Goal: Task Accomplishment & Management: Manage account settings

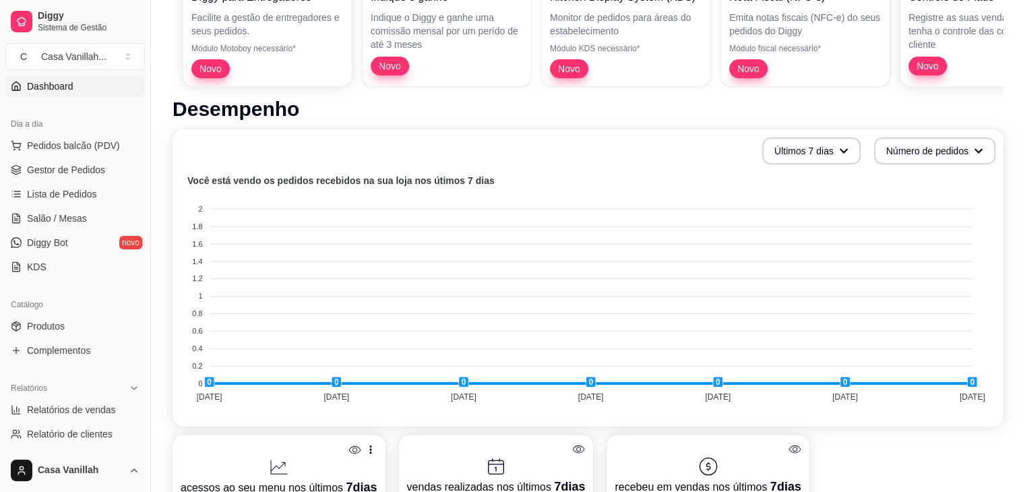
scroll to position [169, 0]
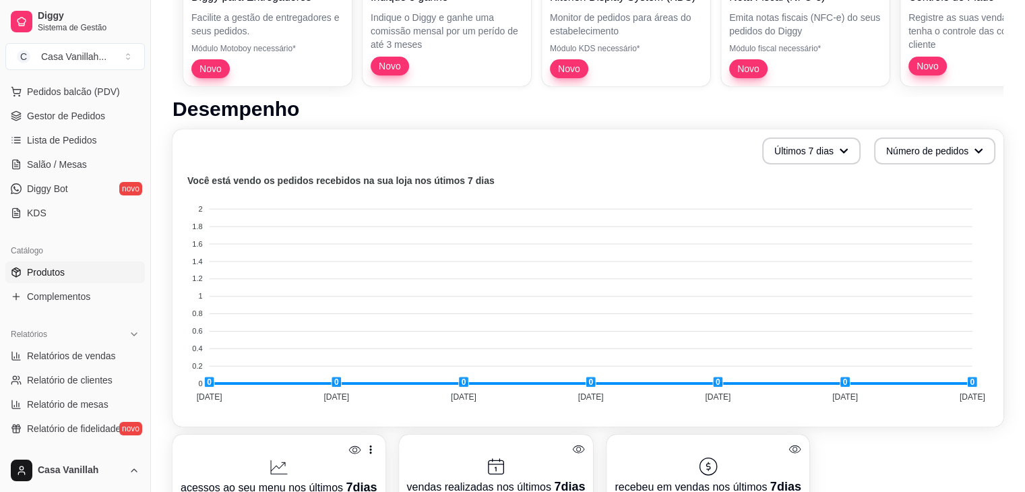
click at [51, 277] on span "Produtos" at bounding box center [46, 272] width 38 height 13
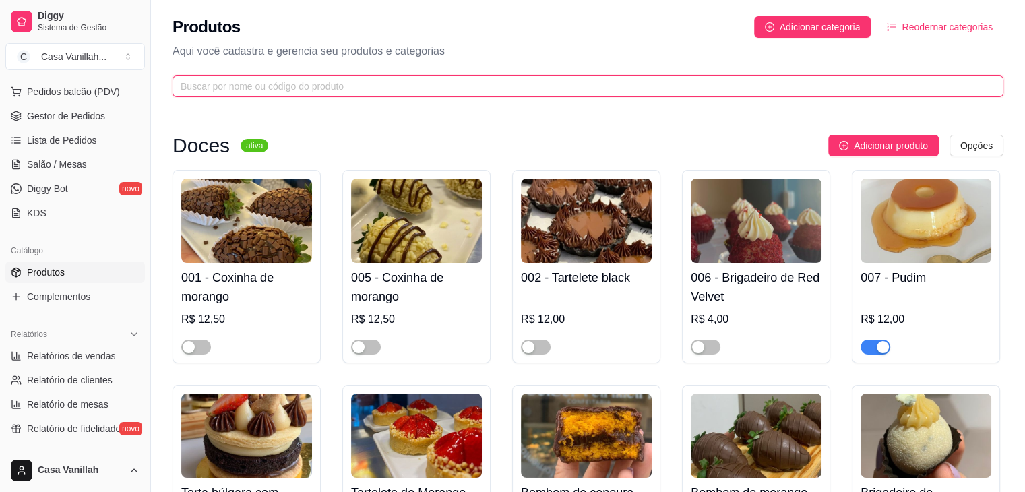
click at [342, 87] on input "text" at bounding box center [583, 86] width 804 height 15
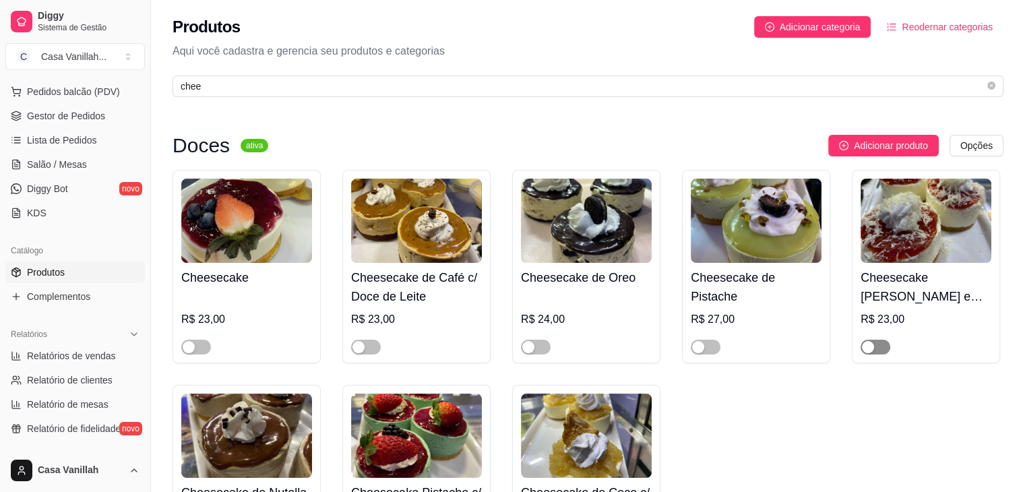
click at [863, 350] on div "button" at bounding box center [868, 347] width 12 height 12
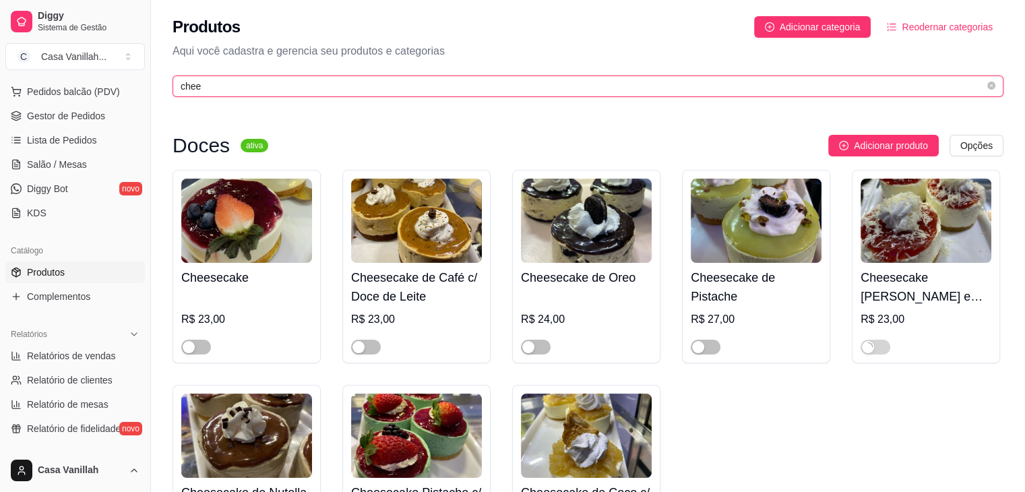
click at [220, 91] on input "chee" at bounding box center [583, 86] width 804 height 15
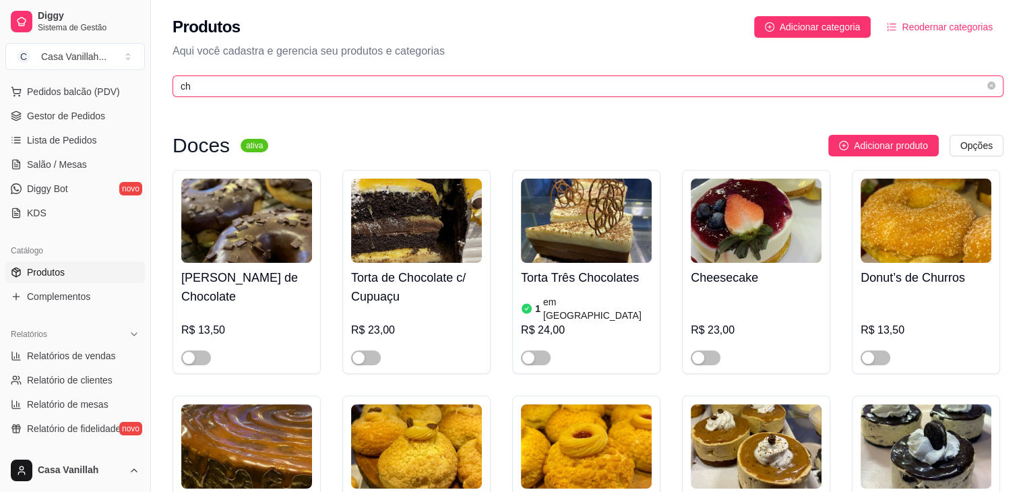
type input "c"
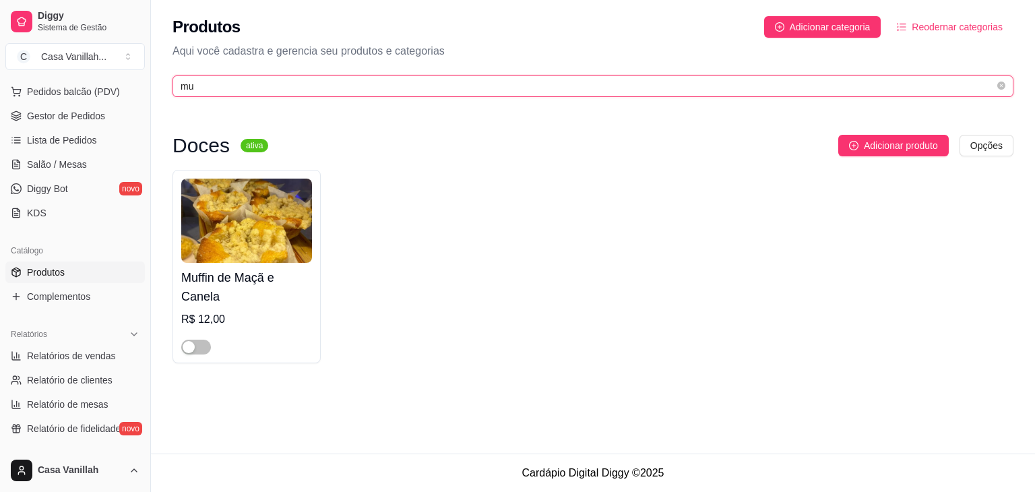
click at [309, 86] on input "mu" at bounding box center [588, 86] width 814 height 15
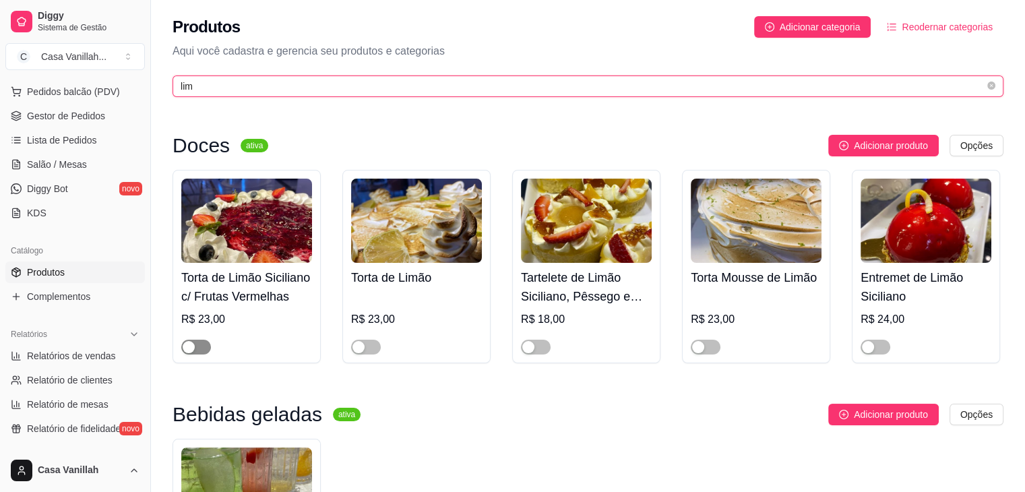
type input "lim"
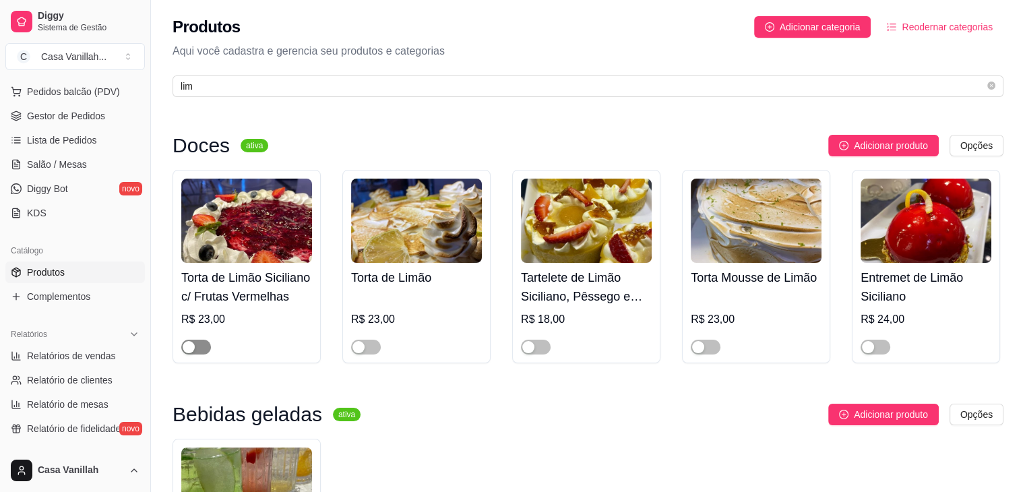
click at [193, 348] on div "button" at bounding box center [189, 347] width 12 height 12
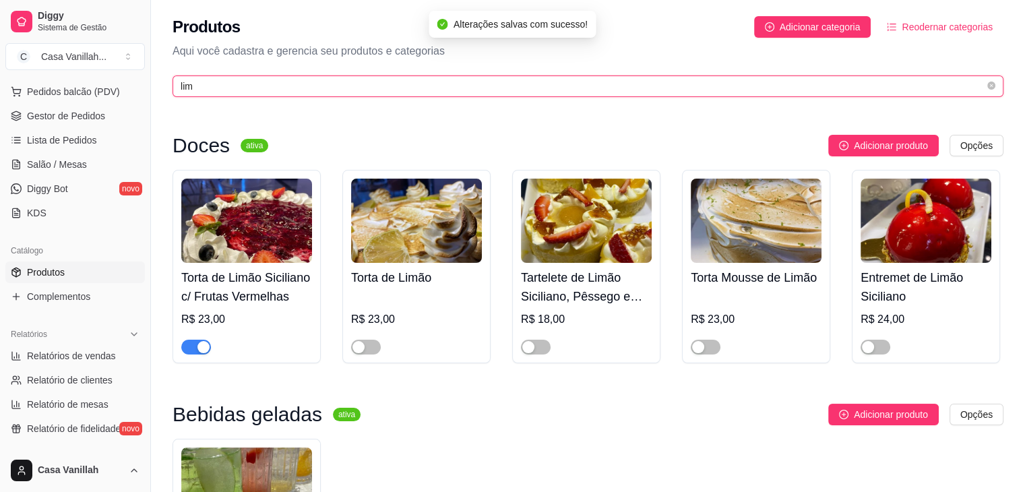
click at [304, 90] on input "lim" at bounding box center [583, 86] width 804 height 15
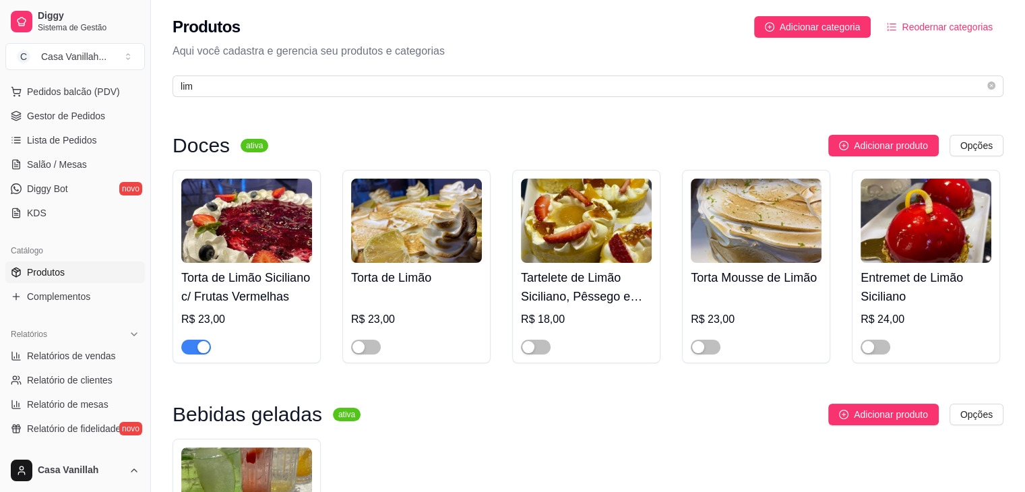
click at [202, 349] on div "button" at bounding box center [203, 347] width 12 height 12
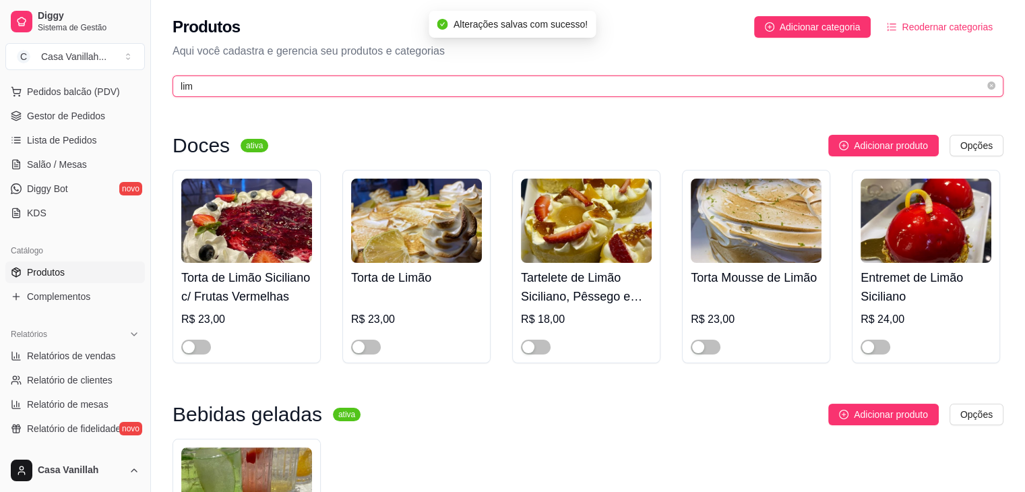
click at [315, 92] on input "lim" at bounding box center [583, 86] width 804 height 15
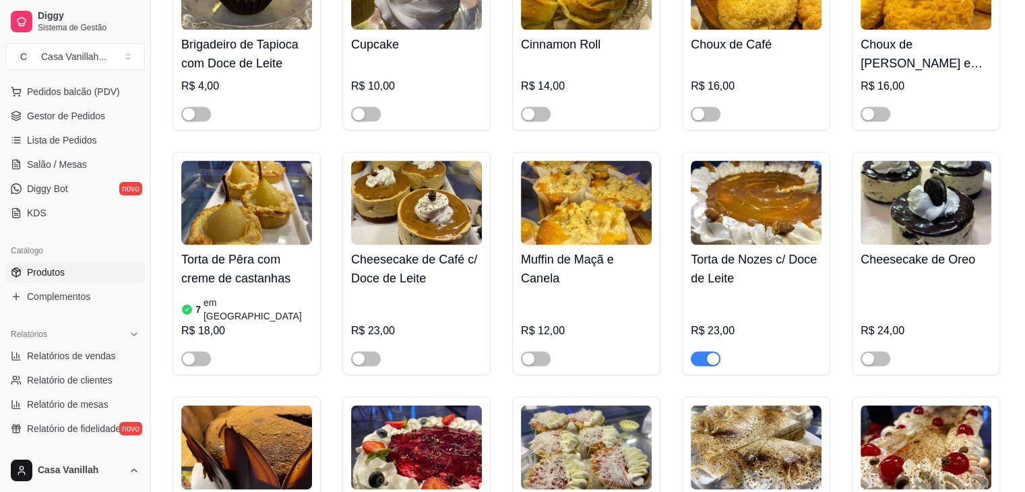
scroll to position [1887, 0]
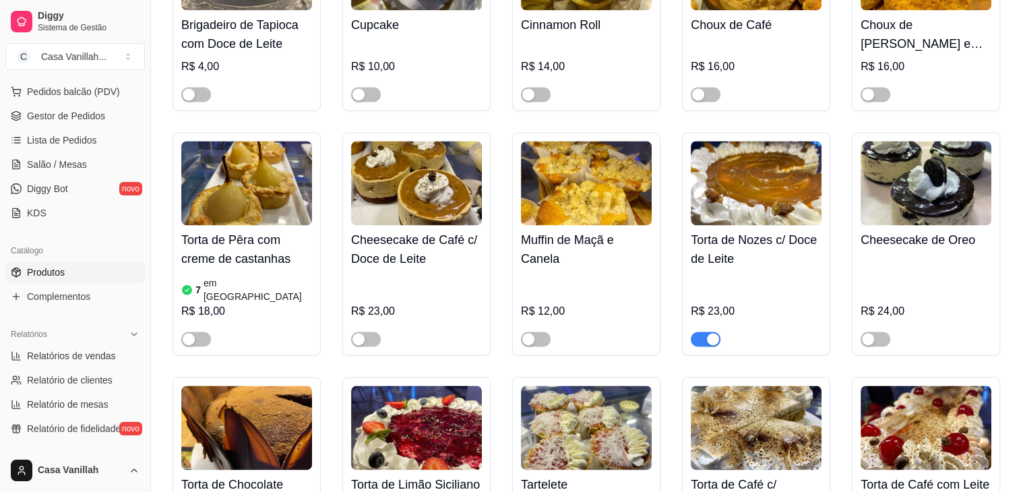
click at [710, 333] on div "button" at bounding box center [713, 339] width 12 height 12
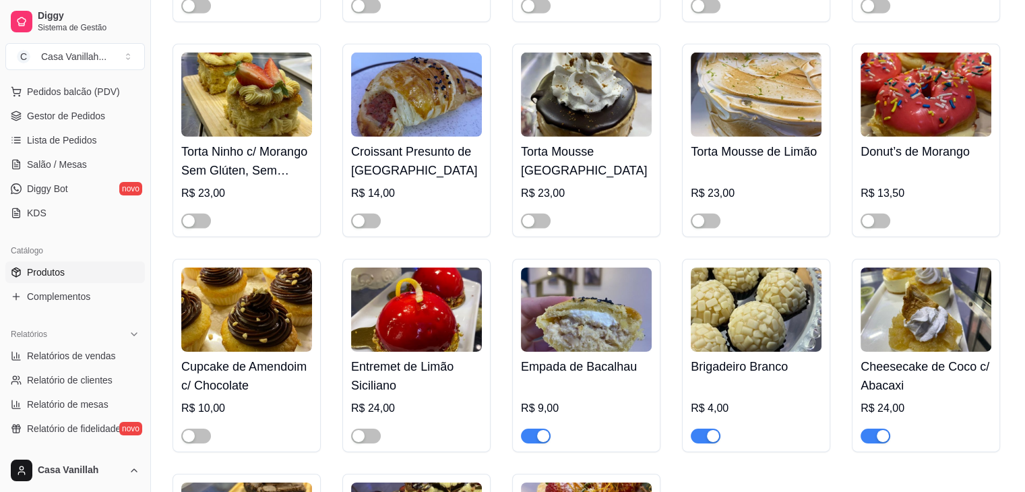
scroll to position [4246, 0]
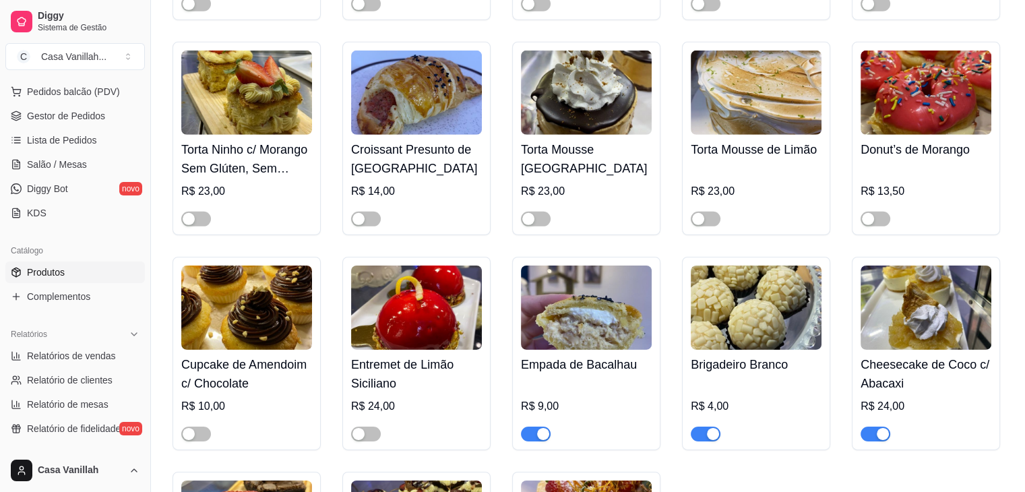
click at [709, 428] on div "button" at bounding box center [713, 434] width 12 height 12
click at [547, 428] on div "button" at bounding box center [543, 434] width 12 height 12
click at [882, 428] on div "button" at bounding box center [883, 434] width 12 height 12
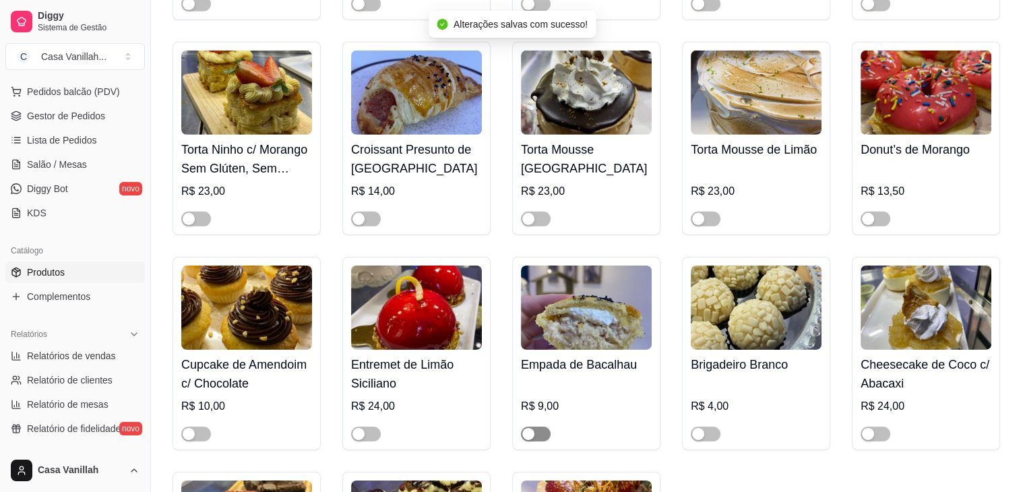
click at [524, 428] on div "button" at bounding box center [528, 434] width 12 height 12
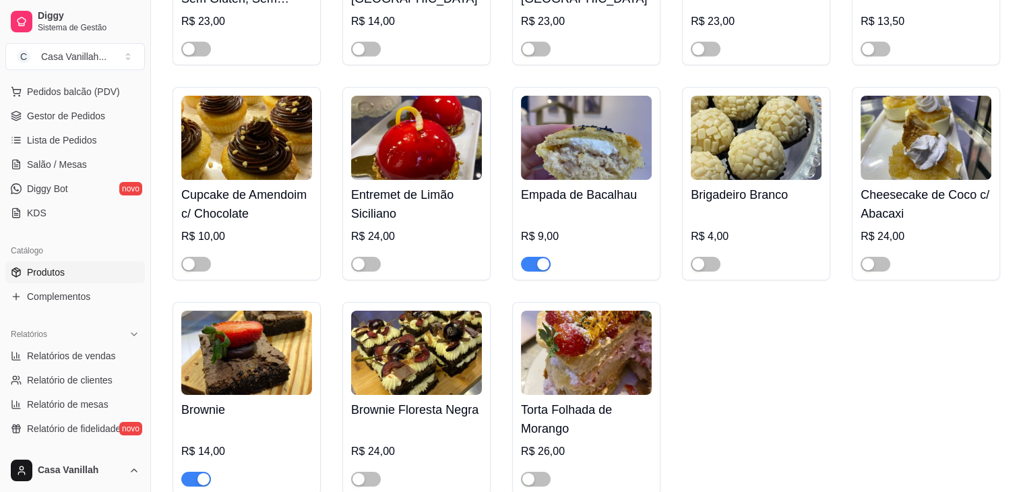
scroll to position [4449, 0]
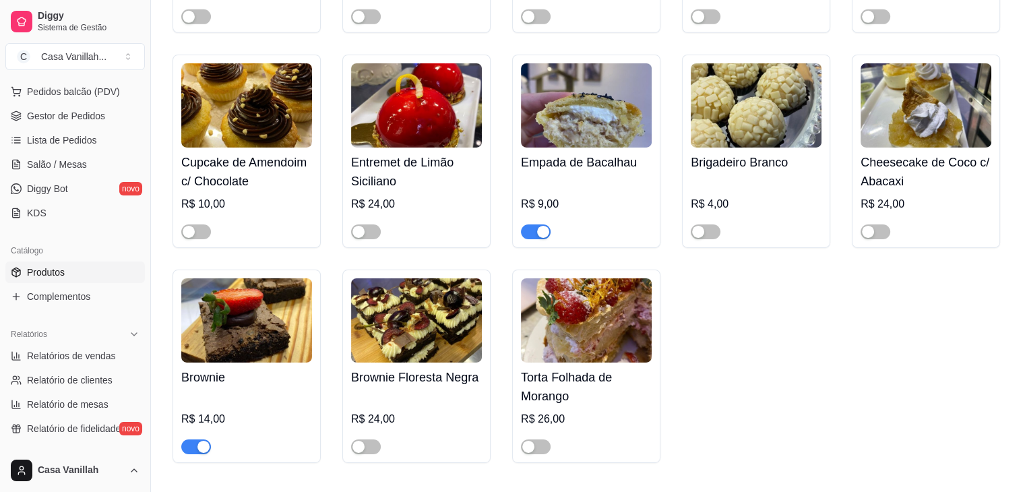
click at [205, 441] on div "button" at bounding box center [203, 447] width 12 height 12
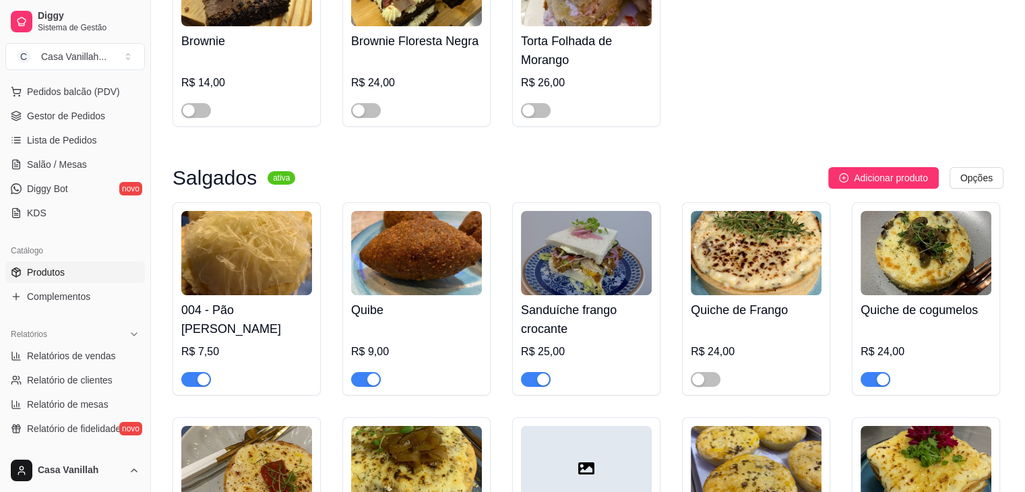
scroll to position [4786, 0]
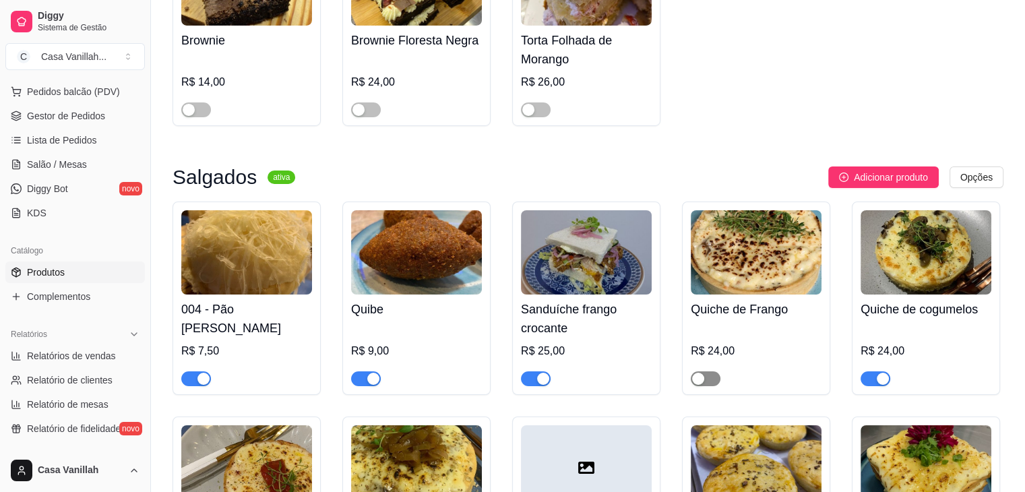
click at [700, 373] on div "button" at bounding box center [698, 379] width 12 height 12
click at [204, 373] on div "button" at bounding box center [203, 379] width 12 height 12
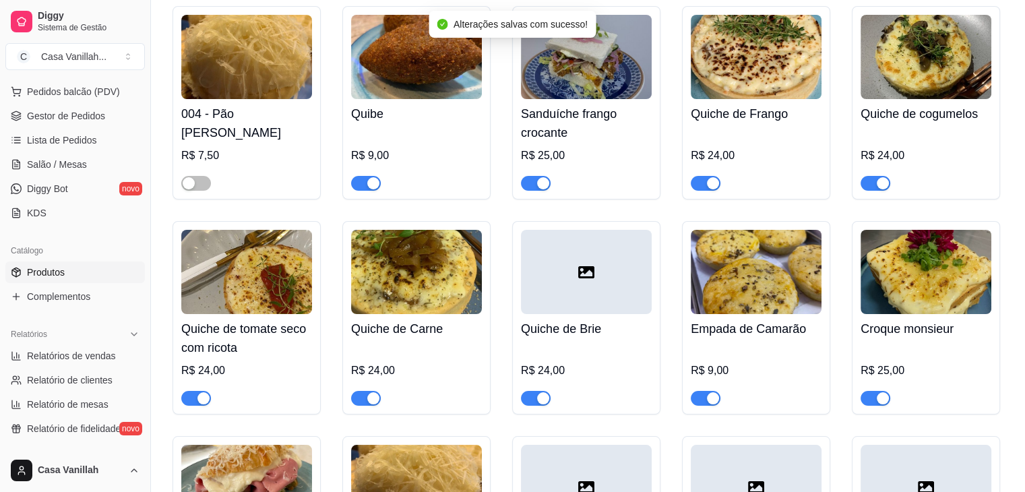
scroll to position [4988, 0]
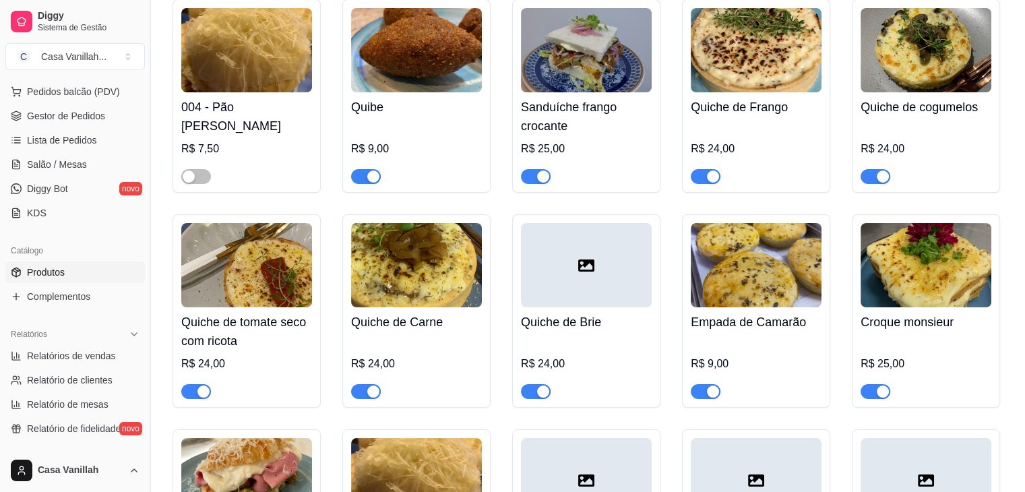
click at [712, 386] on div "button" at bounding box center [713, 392] width 12 height 12
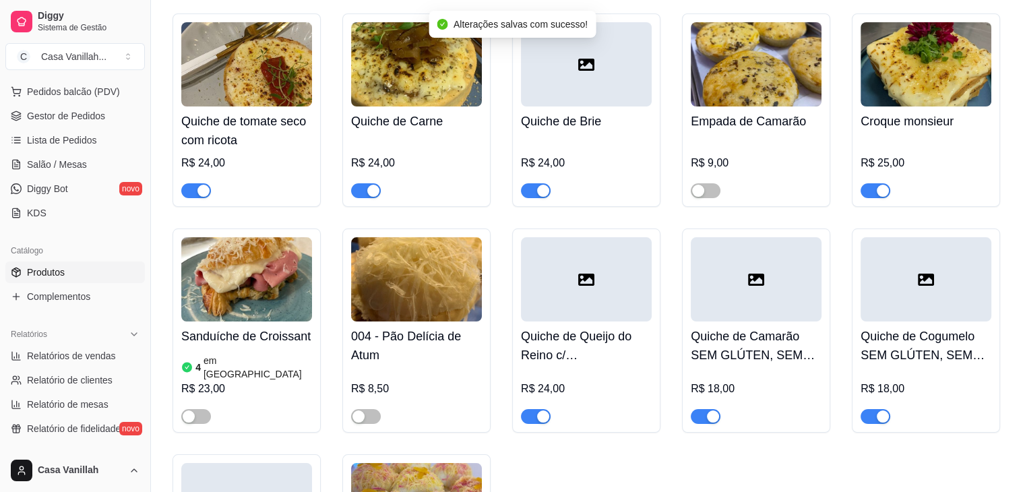
scroll to position [5190, 0]
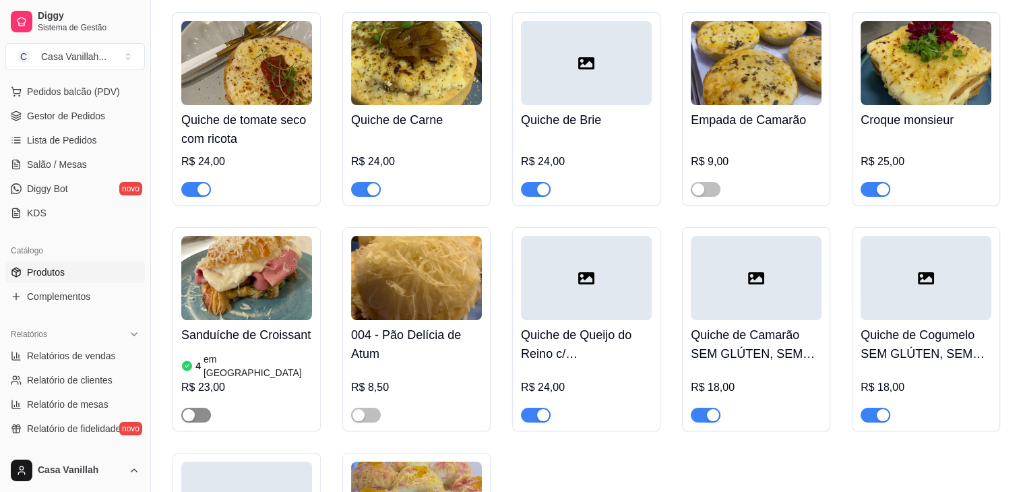
click at [190, 408] on span "button" at bounding box center [196, 415] width 30 height 15
click at [204, 409] on div "button" at bounding box center [203, 415] width 12 height 12
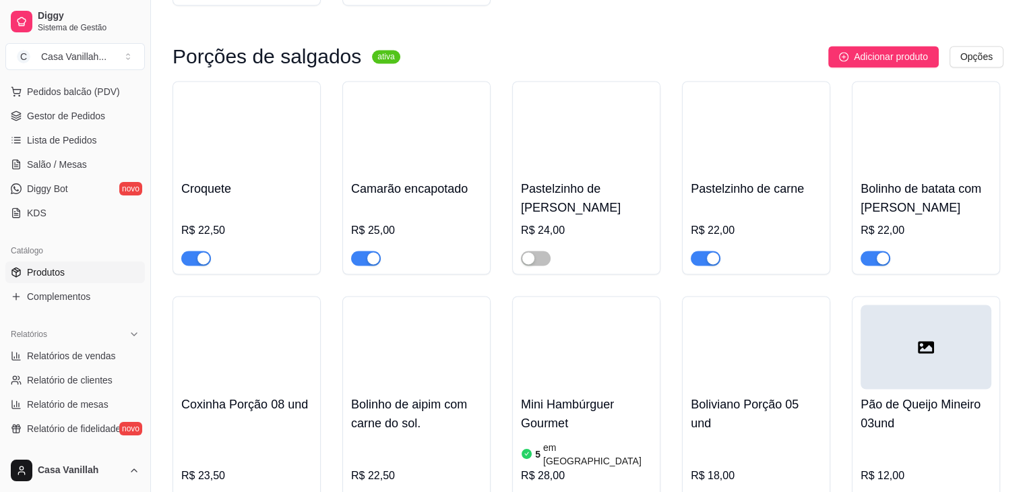
scroll to position [7347, 0]
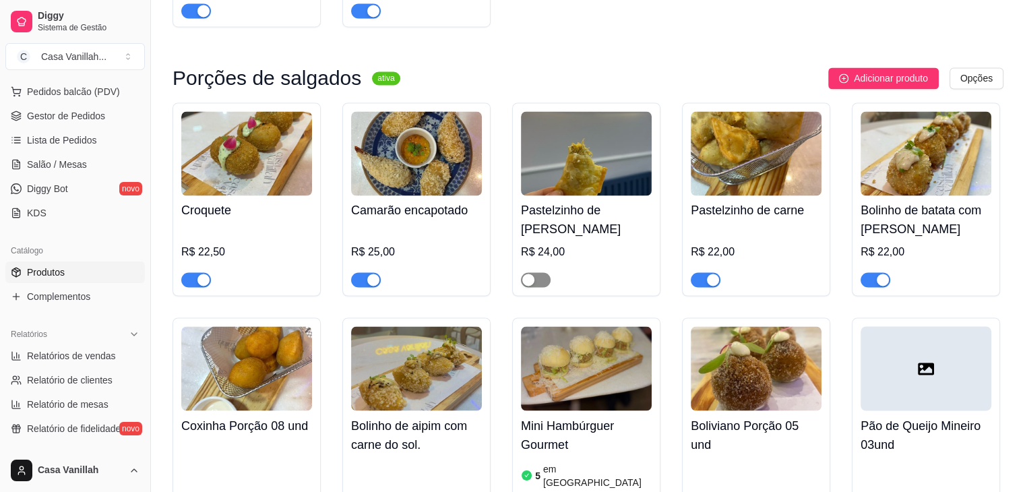
click at [526, 274] on div "button" at bounding box center [528, 280] width 12 height 12
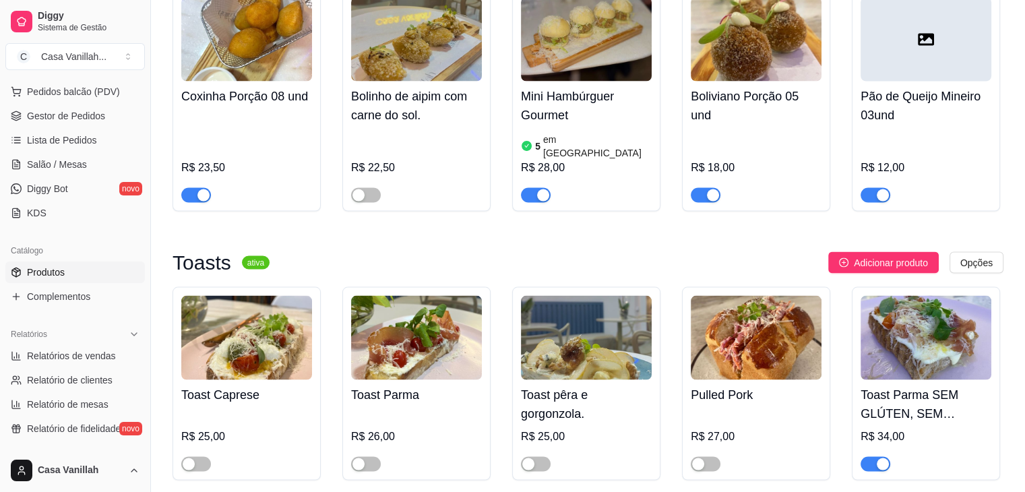
scroll to position [7684, 0]
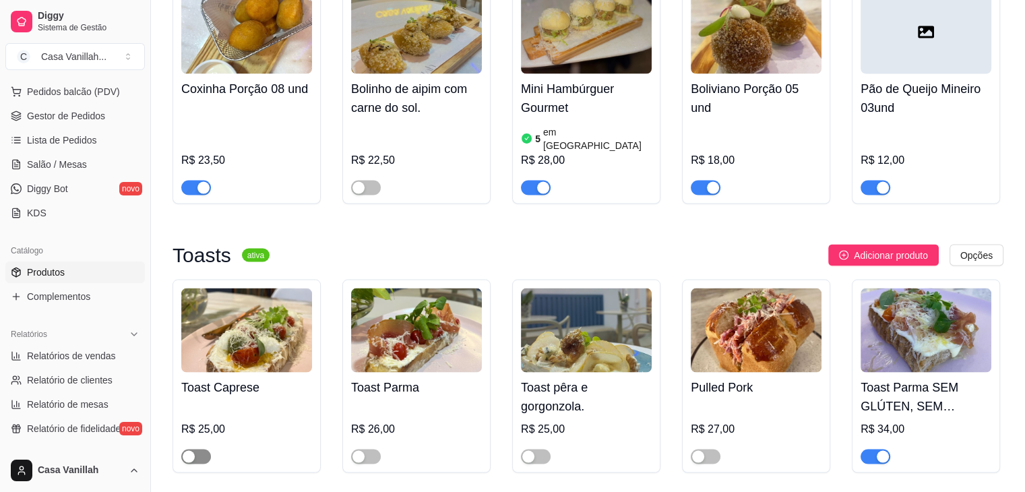
click at [189, 450] on div "button" at bounding box center [189, 456] width 12 height 12
click at [361, 450] on div "button" at bounding box center [359, 456] width 12 height 12
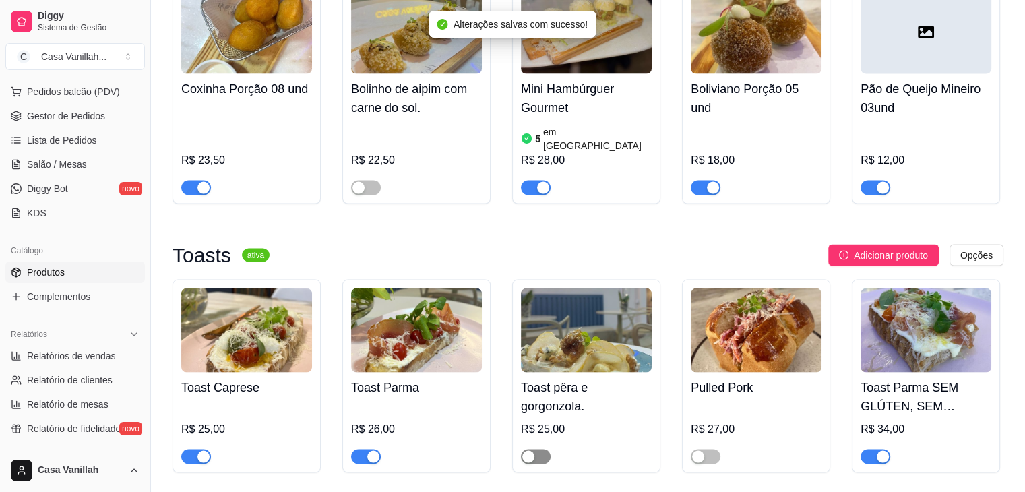
click at [537, 449] on span "button" at bounding box center [536, 456] width 30 height 15
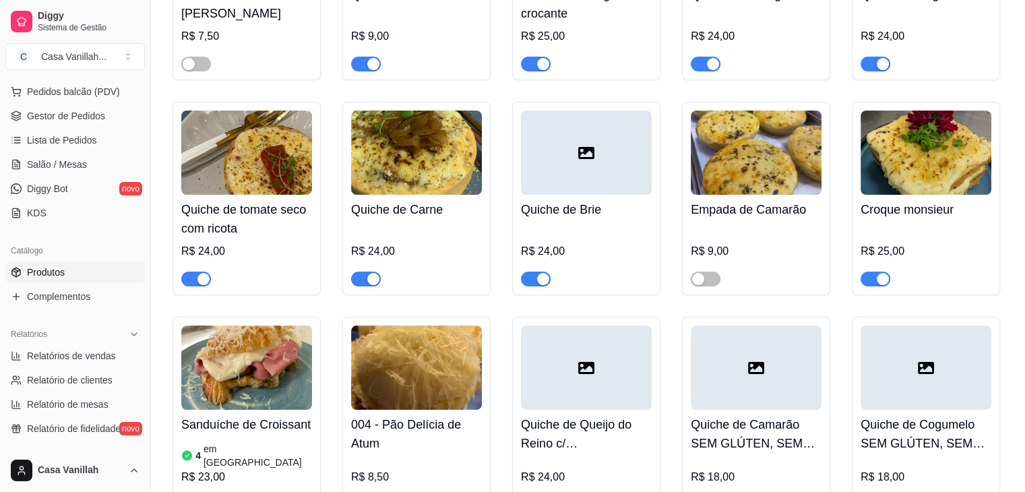
scroll to position [0, 0]
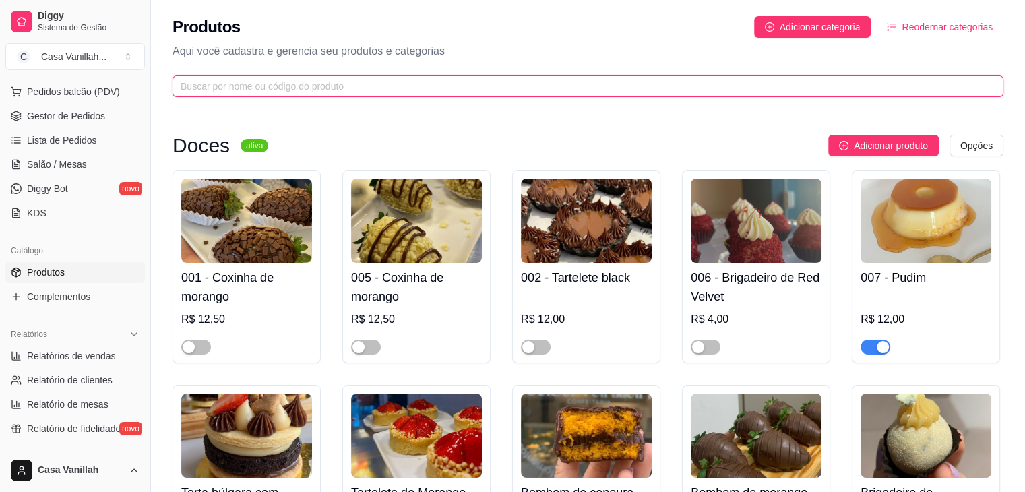
click at [454, 88] on input "text" at bounding box center [583, 86] width 804 height 15
click at [455, 88] on input "text" at bounding box center [583, 86] width 804 height 15
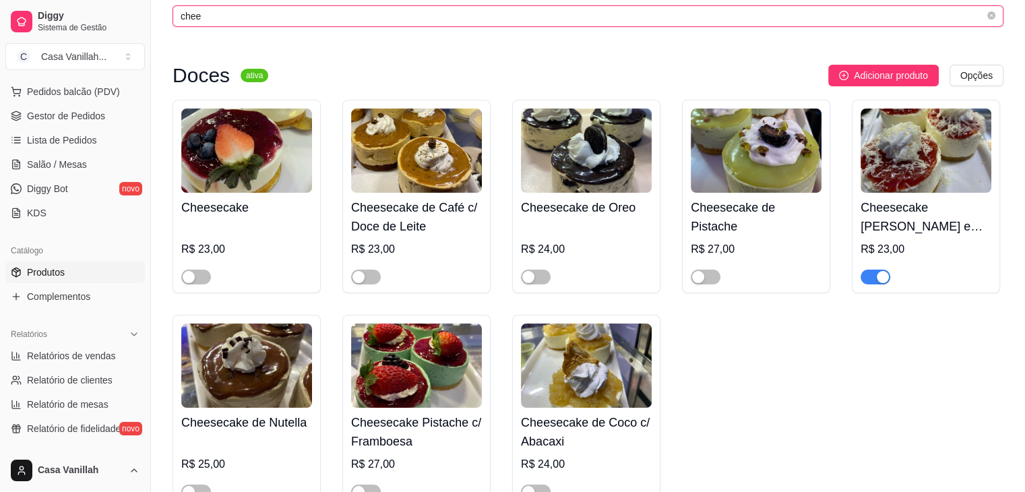
scroll to position [135, 0]
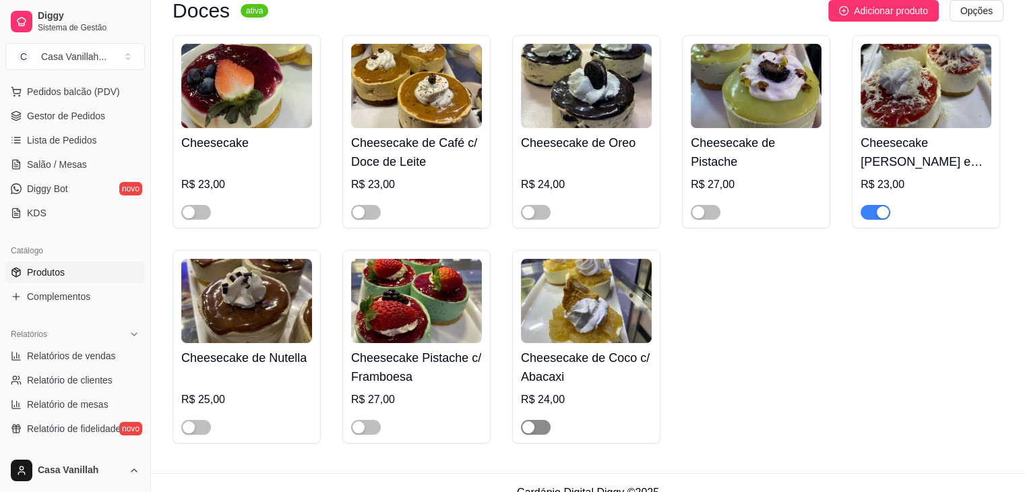
type input "chee"
click at [527, 433] on div "button" at bounding box center [528, 427] width 12 height 12
